Goal: Task Accomplishment & Management: Use online tool/utility

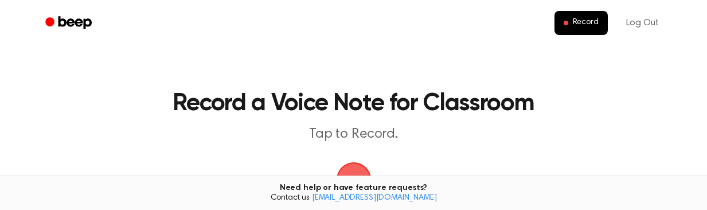
scroll to position [87, 0]
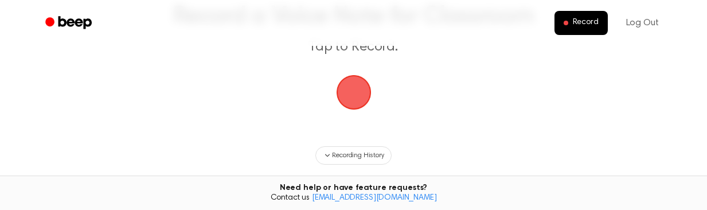
click at [354, 102] on span "button" at bounding box center [354, 92] width 32 height 32
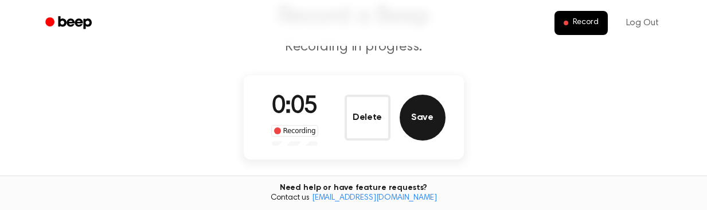
click at [424, 119] on button "Save" at bounding box center [423, 118] width 46 height 46
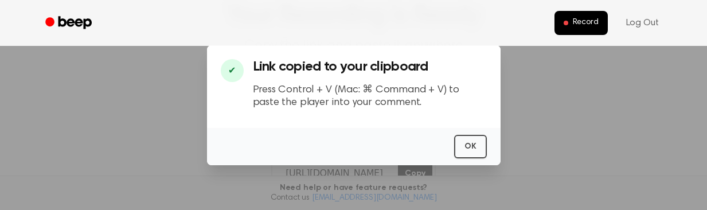
scroll to position [88, 0]
click at [467, 145] on button "OK" at bounding box center [470, 147] width 33 height 24
